Goal: Communication & Community: Answer question/provide support

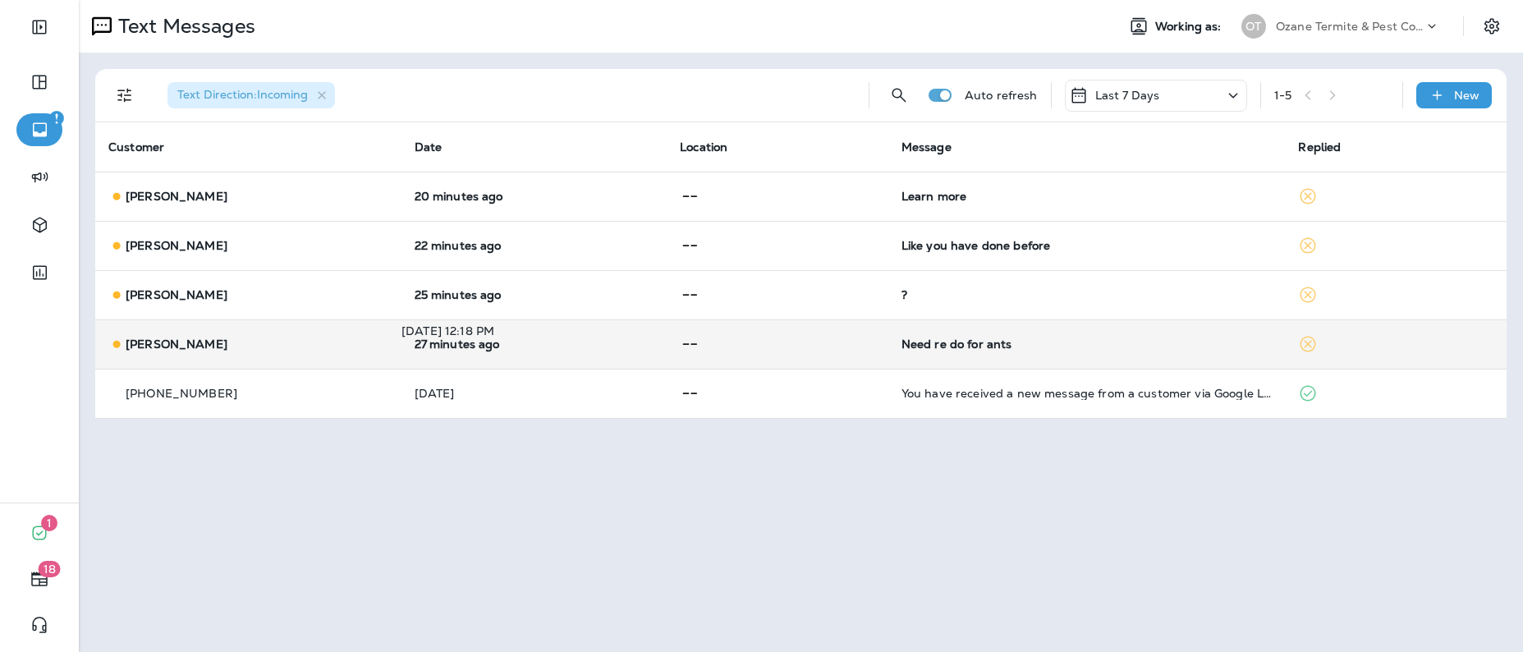
click at [418, 343] on p "27 minutes ago" at bounding box center [535, 344] width 240 height 13
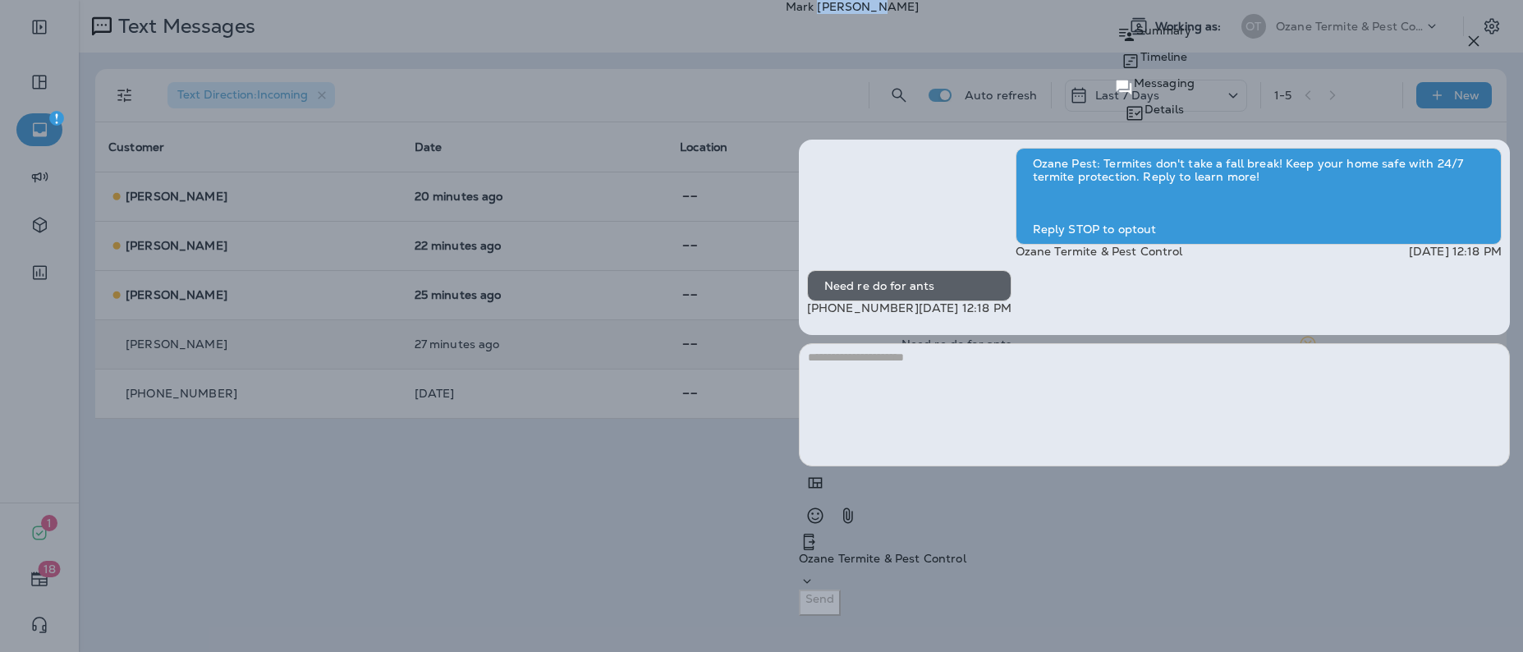
drag, startPoint x: 1128, startPoint y: 49, endPoint x: 1036, endPoint y: 48, distance: 92.8
click at [1036, 13] on p "[PERSON_NAME]" at bounding box center [1154, 6] width 737 height 13
copy p "[PERSON_NAME]"
click at [1055, 466] on textarea at bounding box center [1154, 404] width 711 height 123
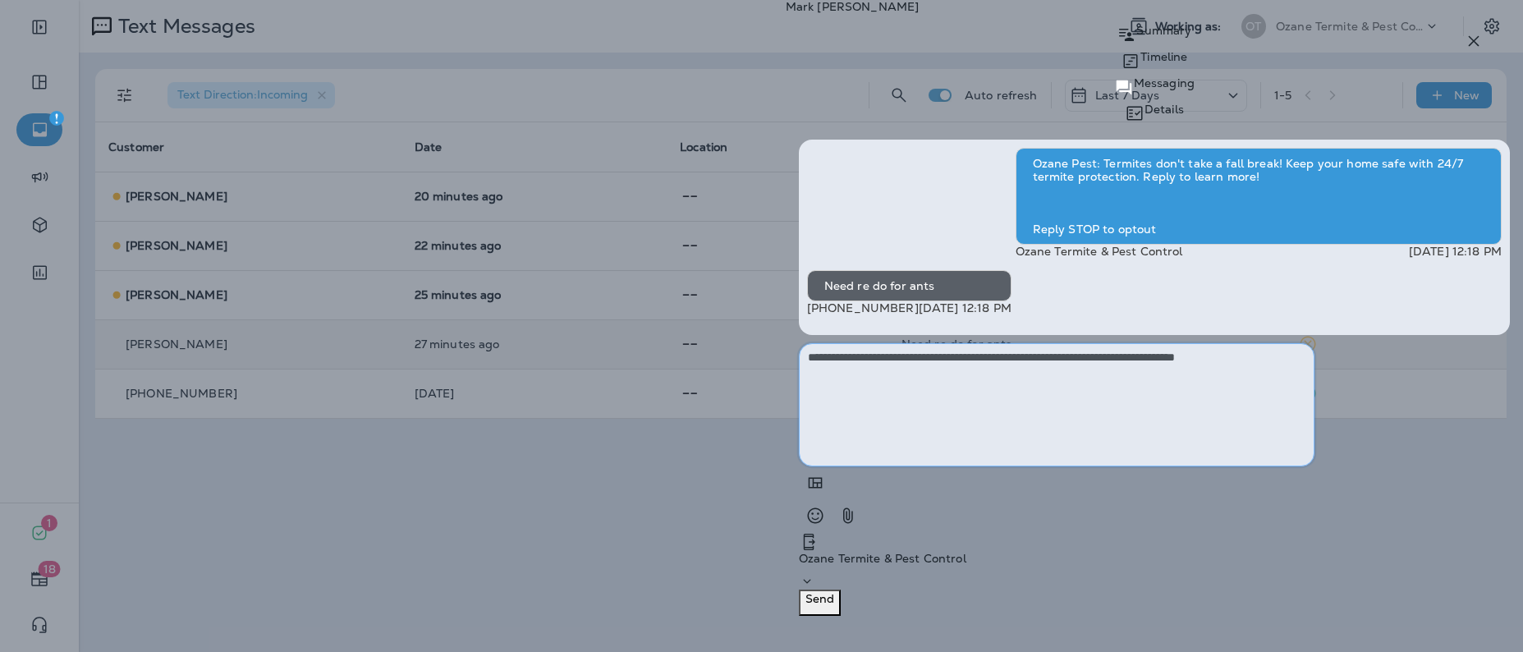
type textarea "**********"
click at [834, 605] on p "Send" at bounding box center [820, 598] width 29 height 13
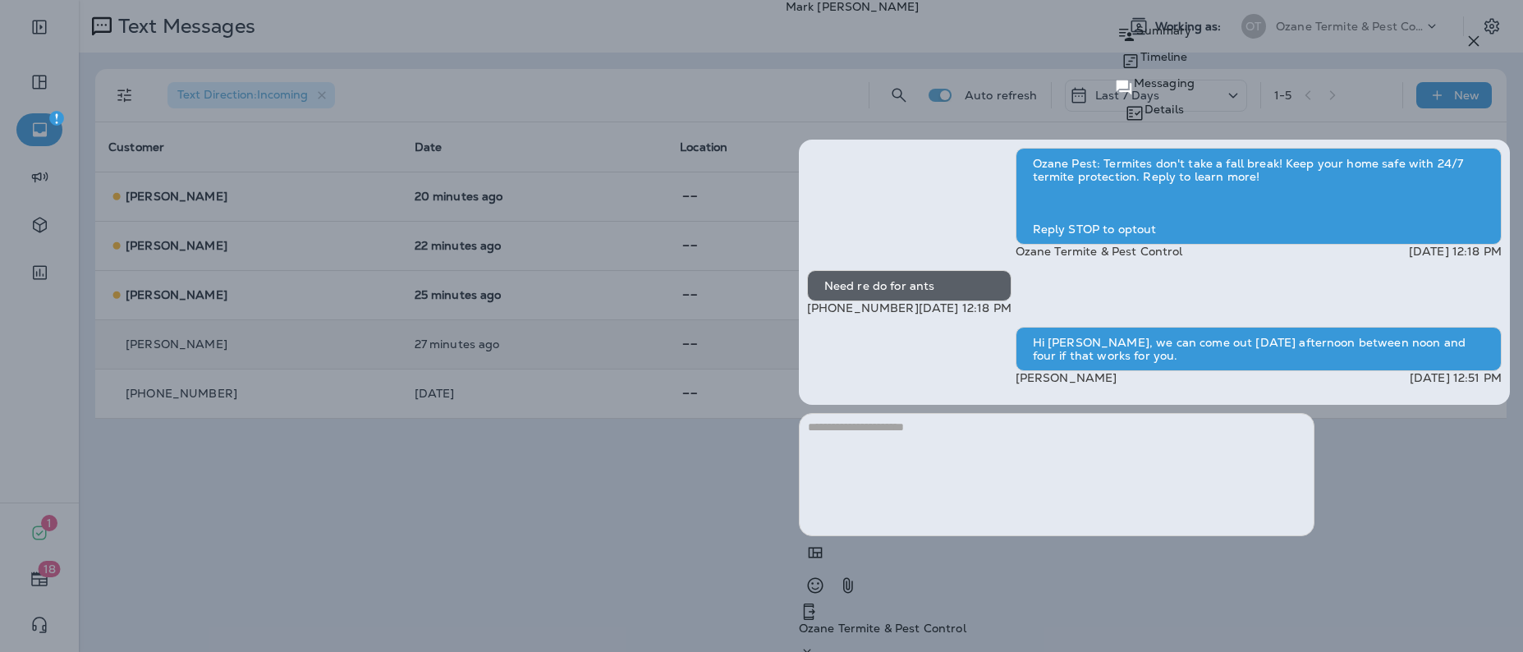
click at [1470, 46] on icon "button" at bounding box center [1474, 41] width 11 height 11
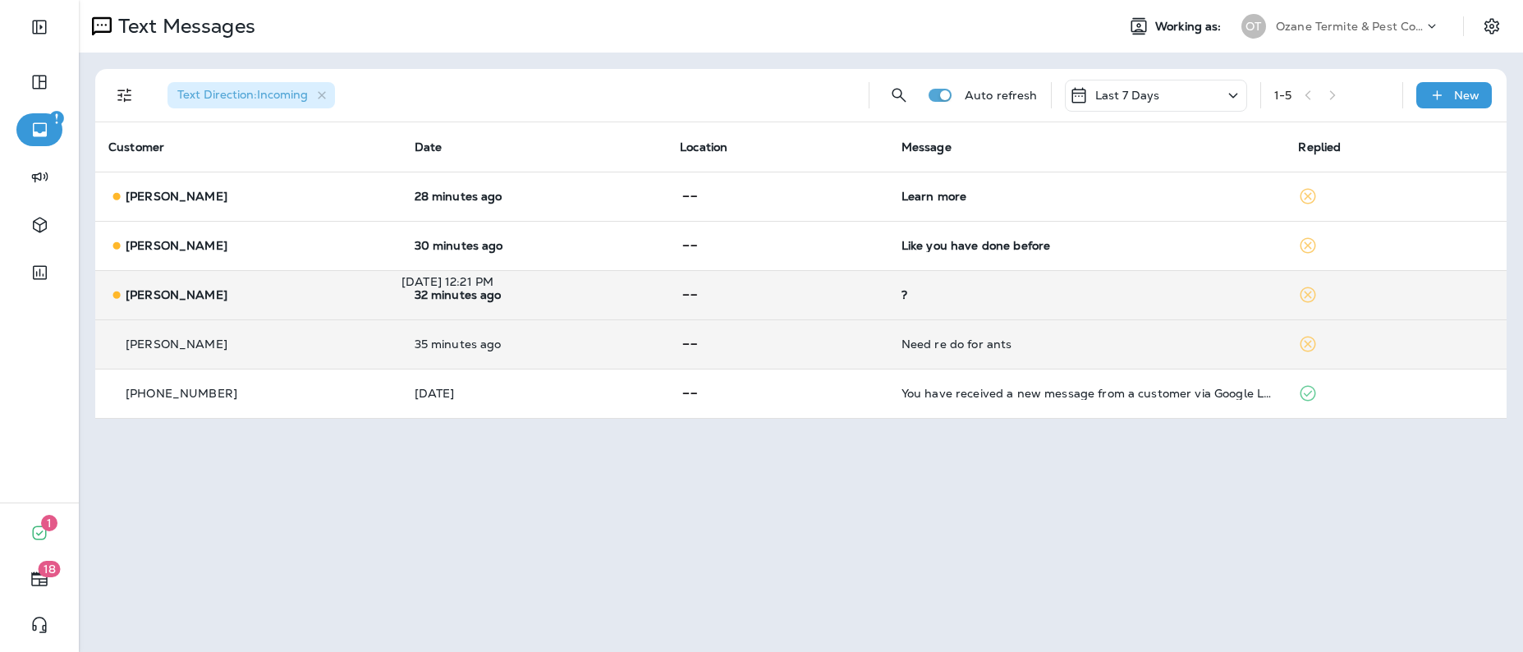
click at [449, 294] on p "32 minutes ago" at bounding box center [535, 294] width 240 height 13
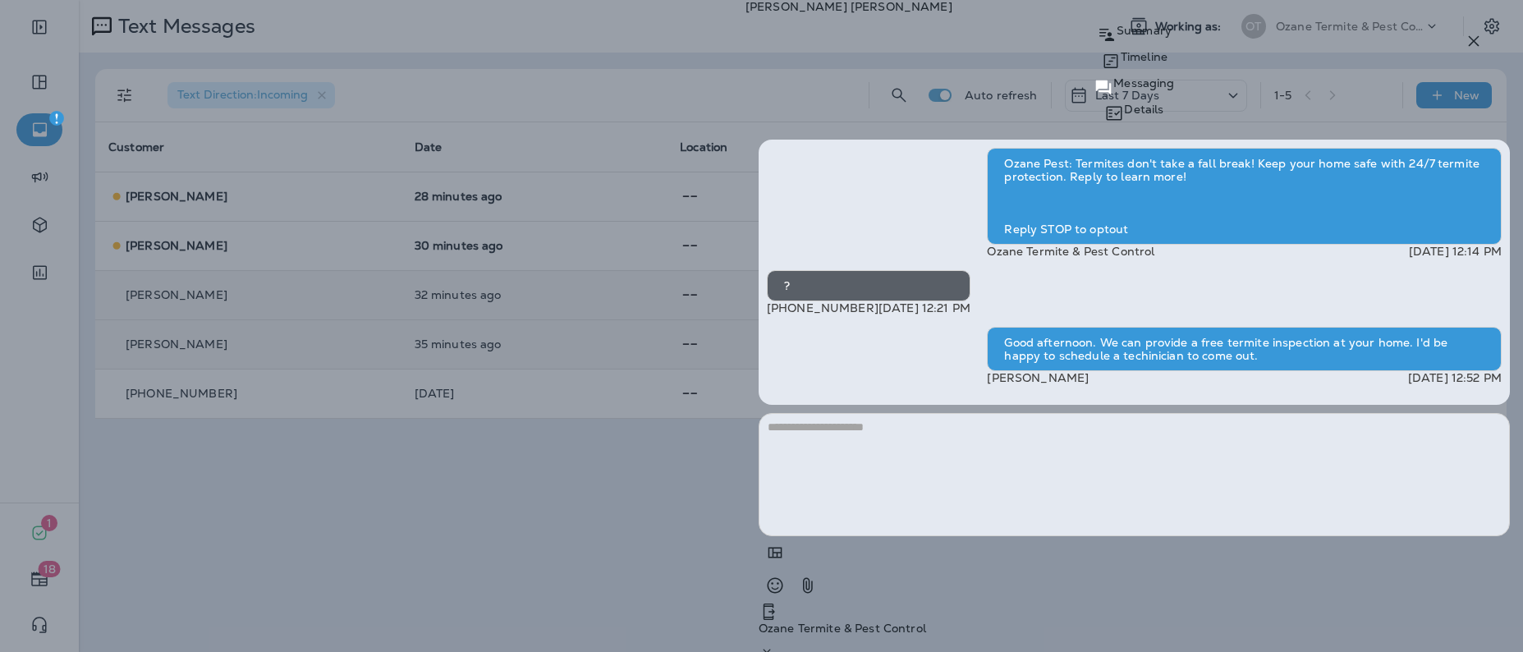
click at [1472, 44] on icon "button" at bounding box center [1474, 41] width 20 height 20
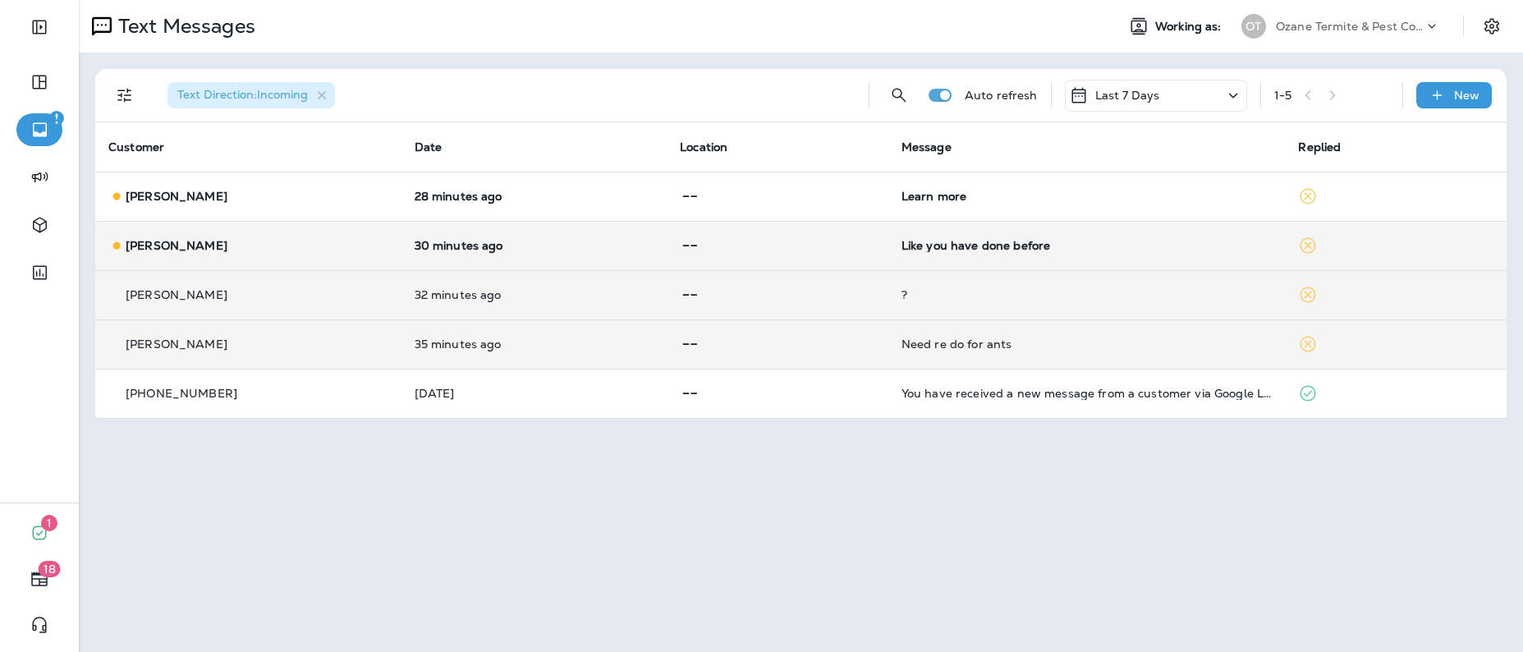
click at [935, 246] on div "Like you have done before" at bounding box center [1087, 245] width 371 height 13
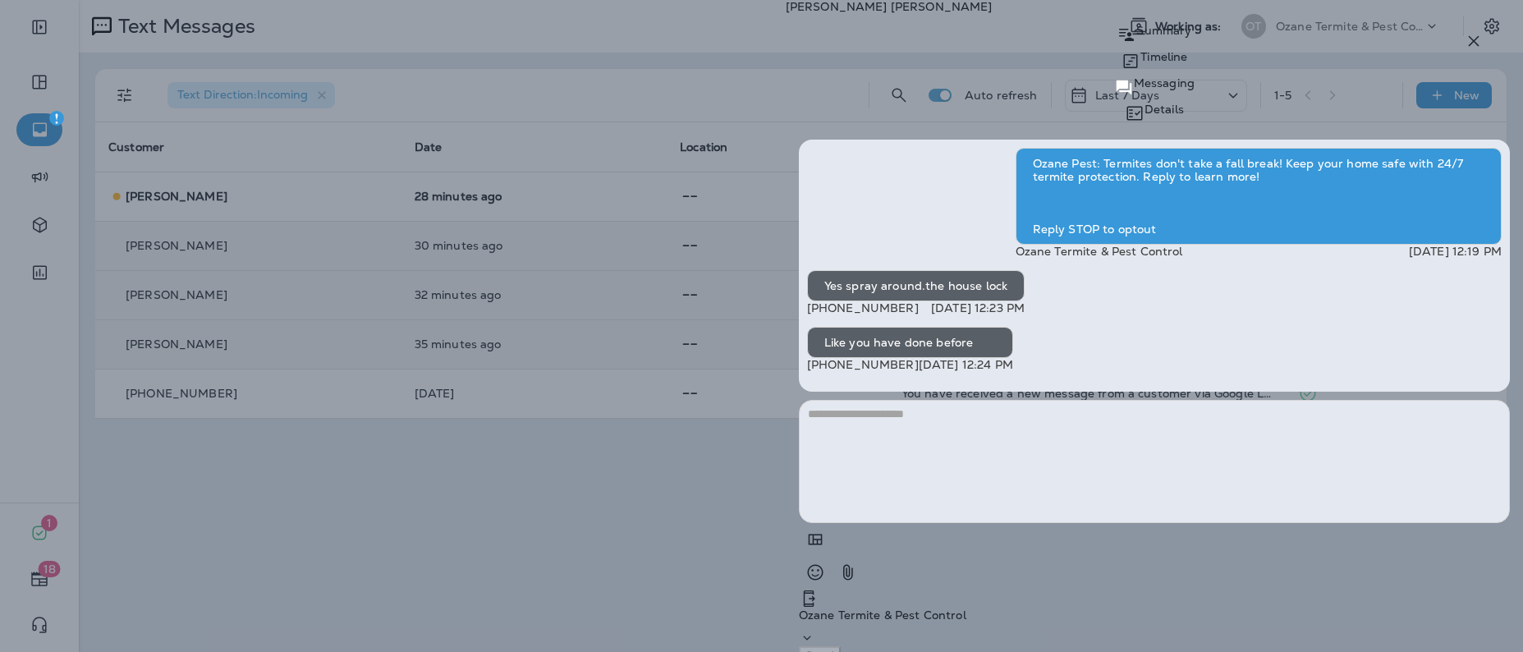
click at [1475, 44] on icon "button" at bounding box center [1474, 41] width 20 height 20
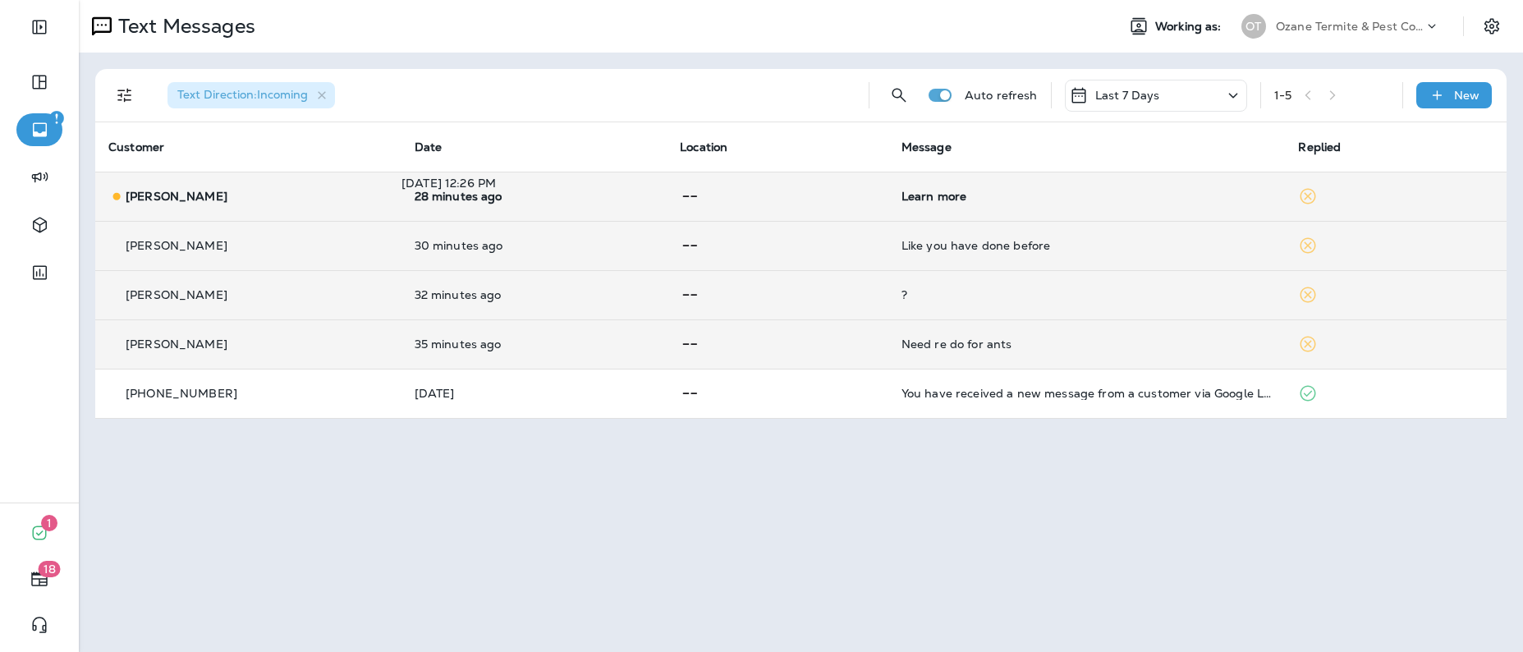
click at [454, 200] on p "28 minutes ago" at bounding box center [535, 196] width 240 height 13
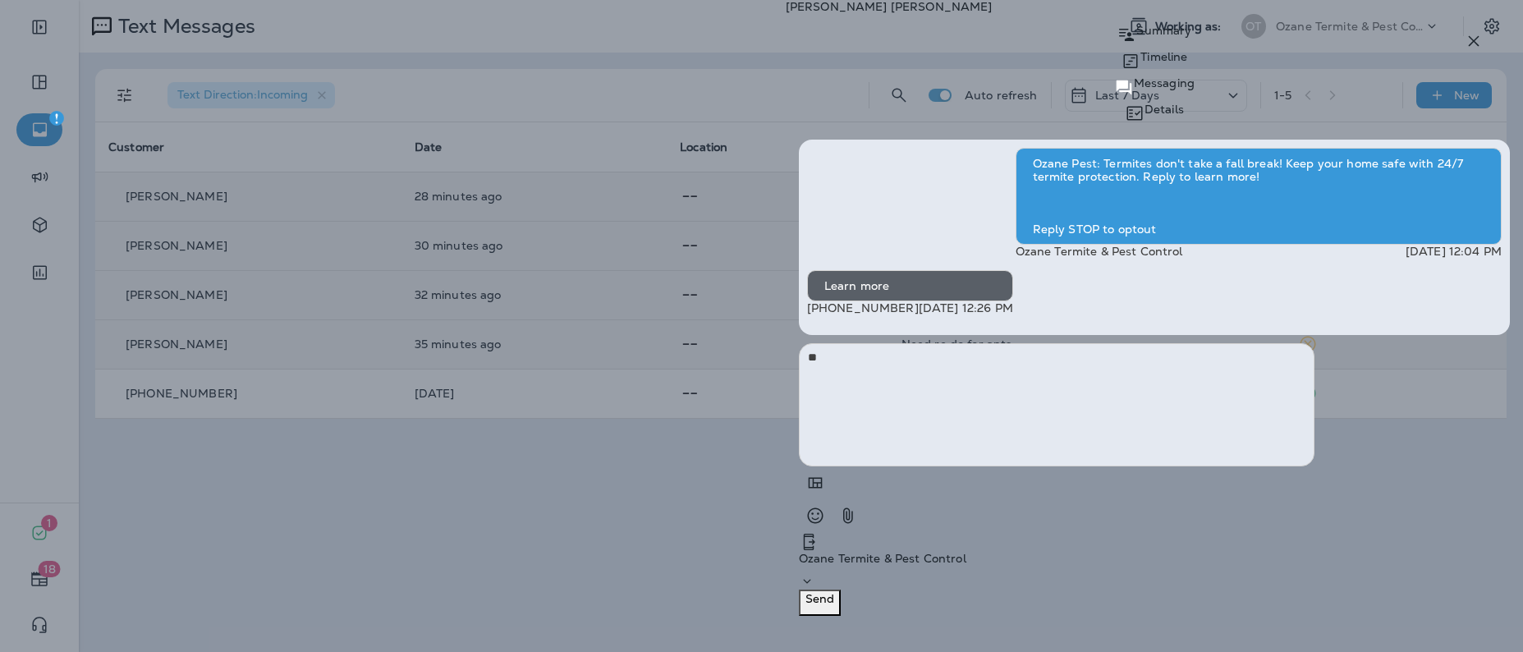
type textarea "*"
type textarea "**********"
click at [834, 605] on p "Send" at bounding box center [820, 598] width 29 height 13
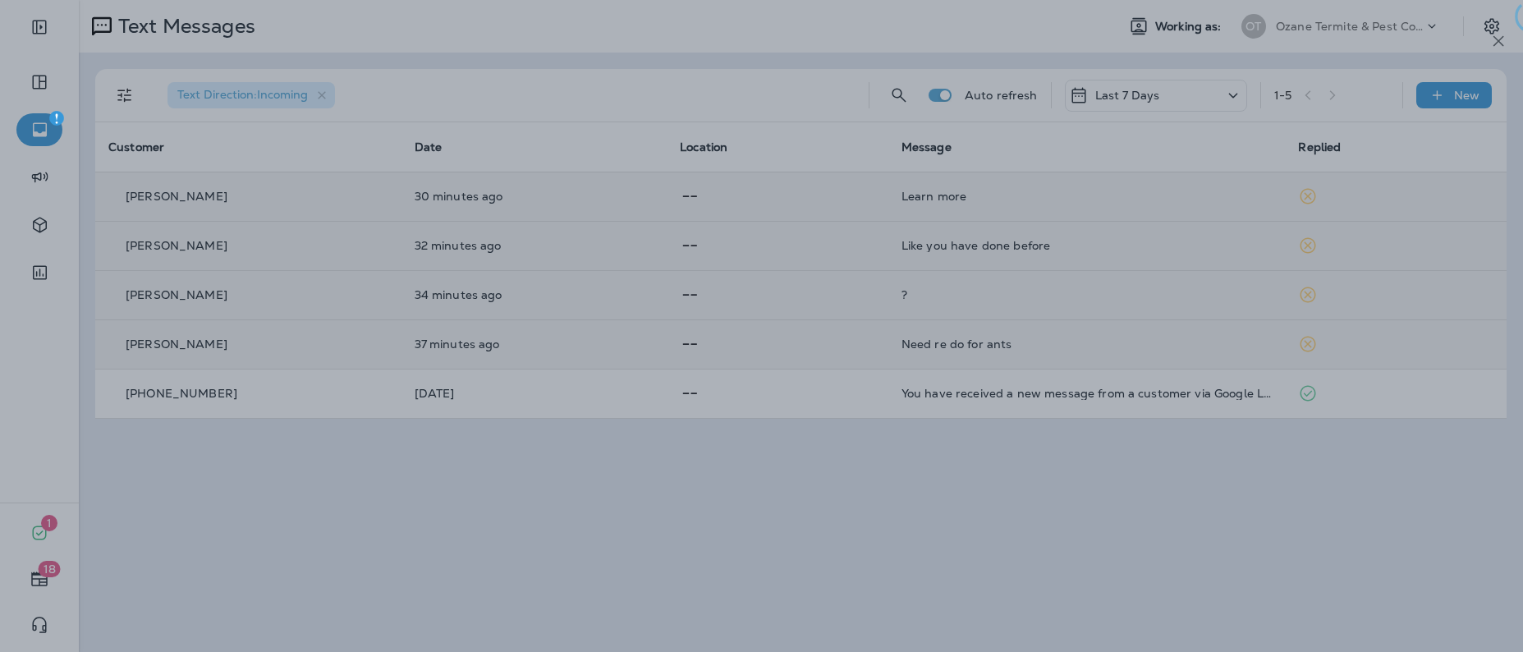
click at [419, 390] on div at bounding box center [786, 326] width 1523 height 652
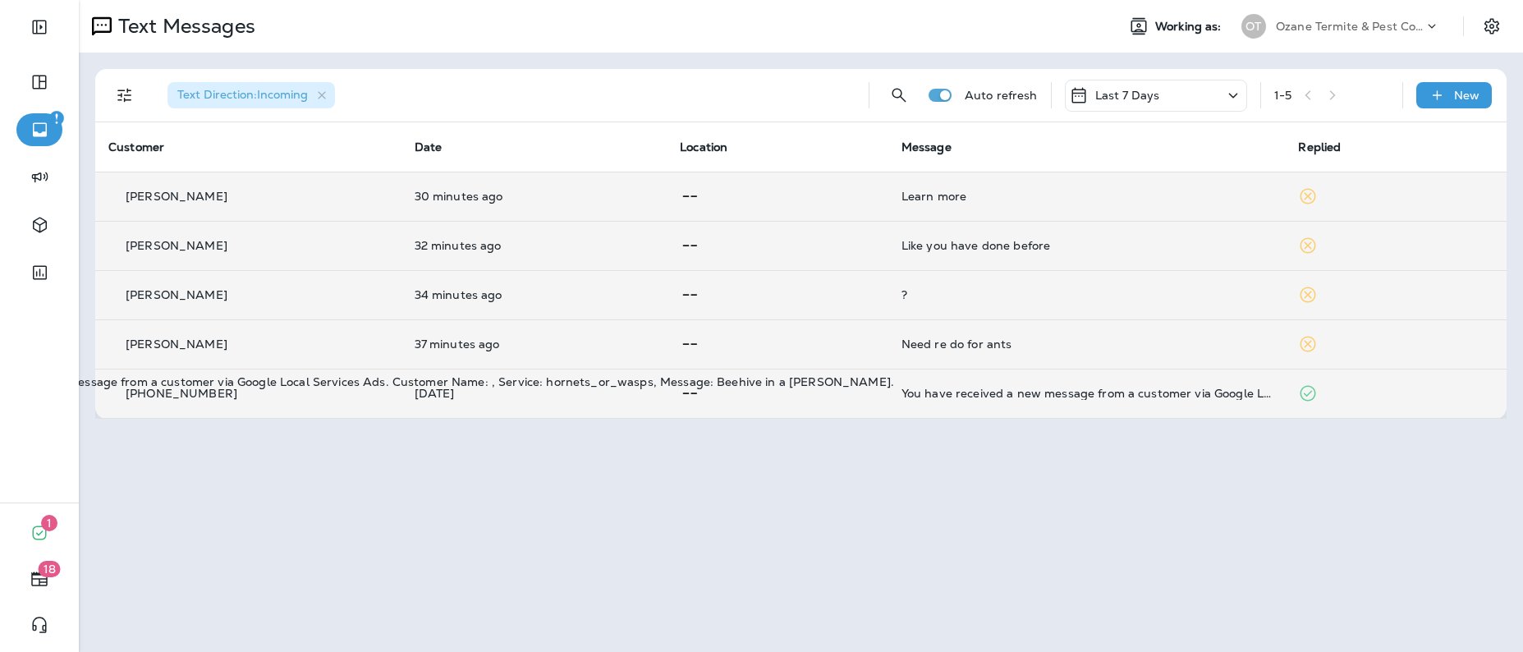
click at [1071, 397] on div "You have received a new message from a customer via Google Local Services Ads. …" at bounding box center [1087, 393] width 371 height 13
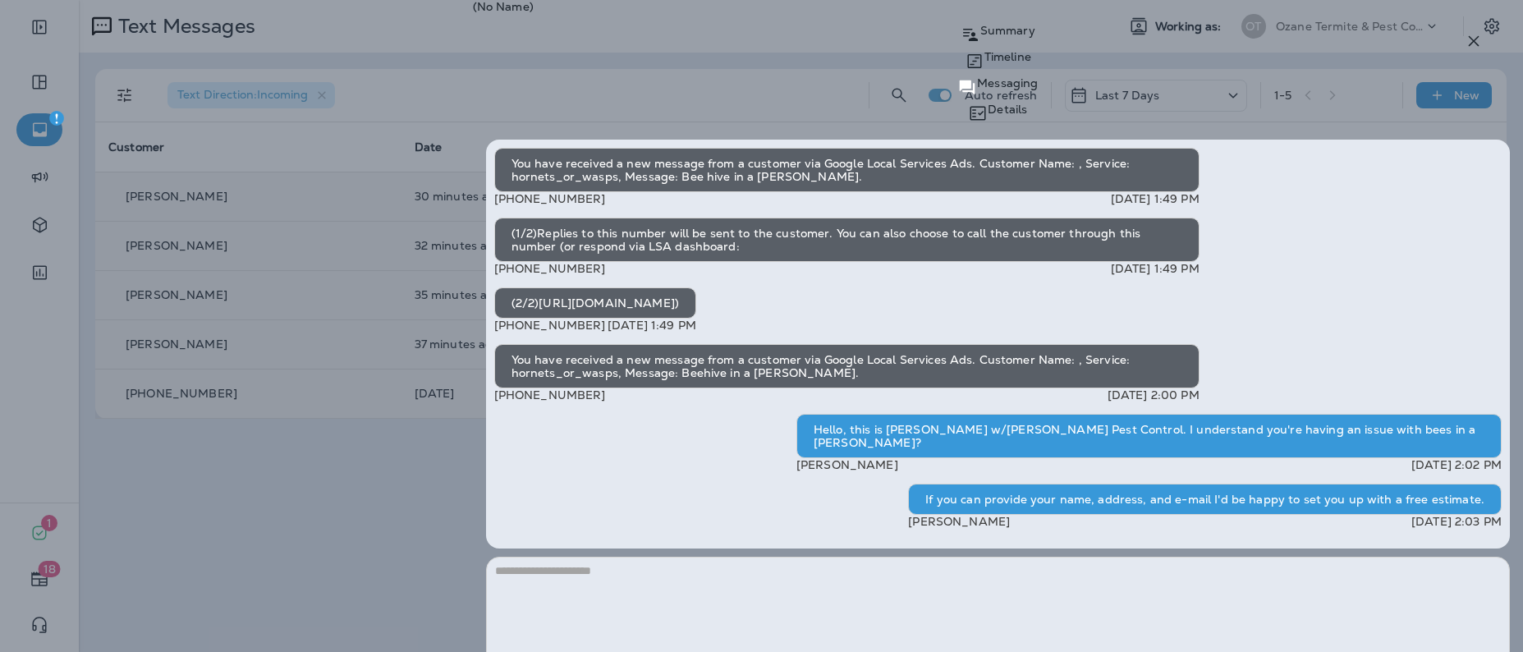
click at [1472, 43] on icon "button" at bounding box center [1474, 41] width 11 height 11
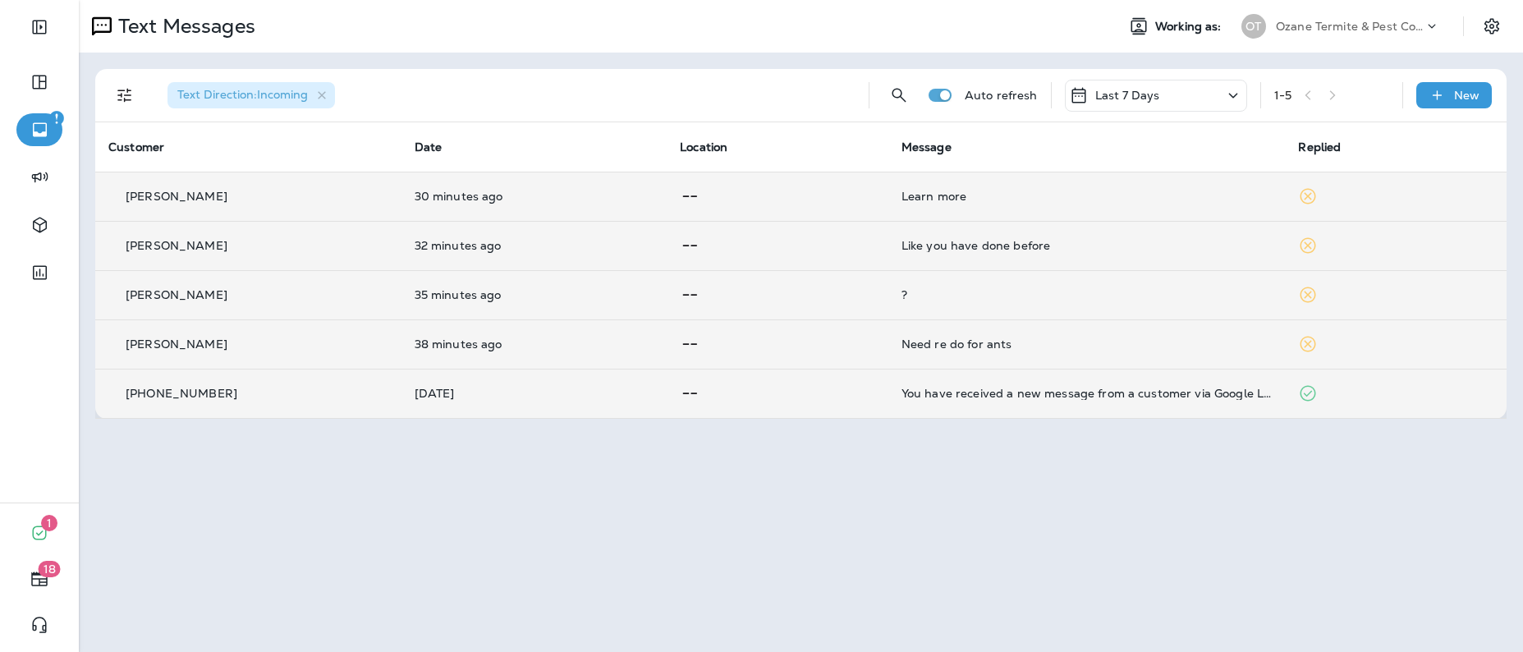
click at [972, 347] on div "Need re do for ants" at bounding box center [1087, 344] width 371 height 13
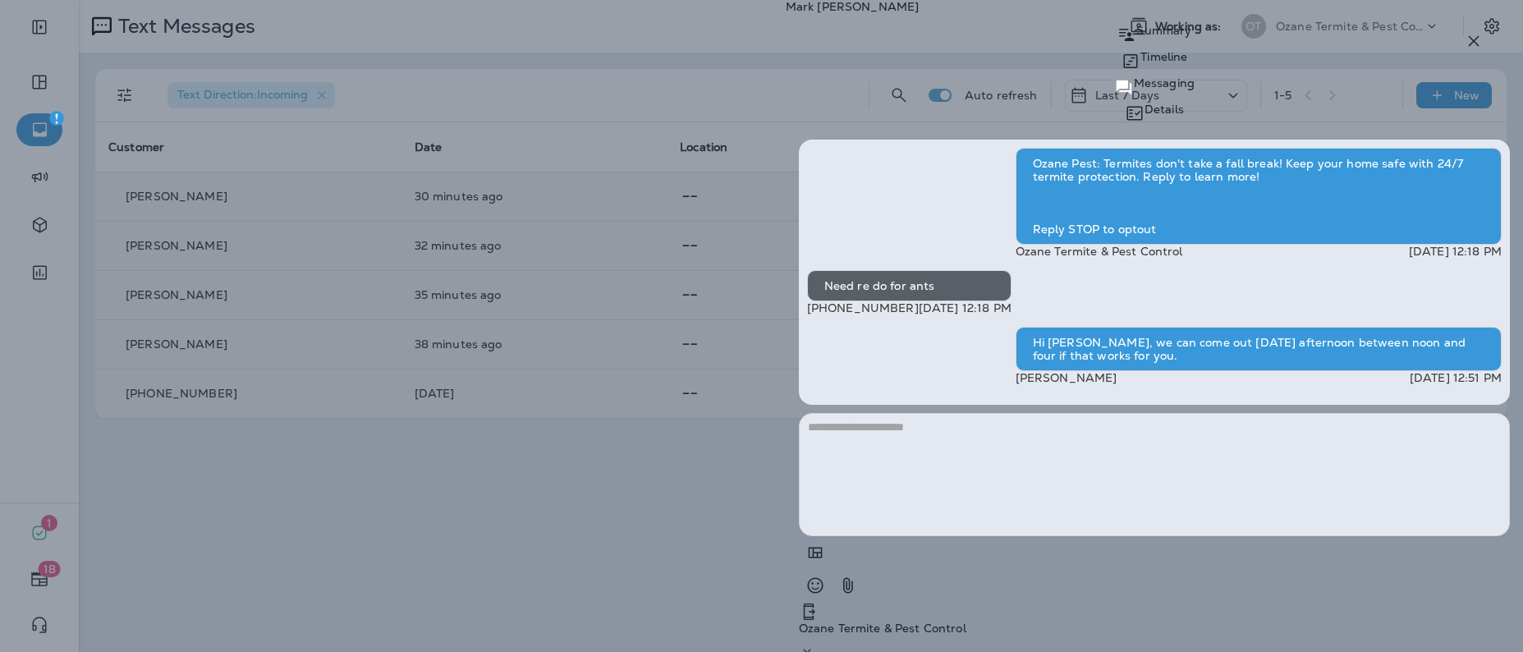
click at [1472, 42] on icon "button" at bounding box center [1474, 41] width 11 height 11
